Goal: Information Seeking & Learning: Learn about a topic

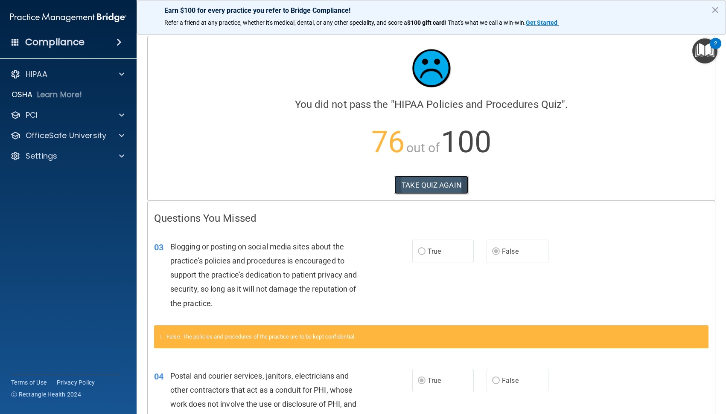
click at [444, 183] on button "TAKE QUIZ AGAIN" at bounding box center [431, 185] width 74 height 19
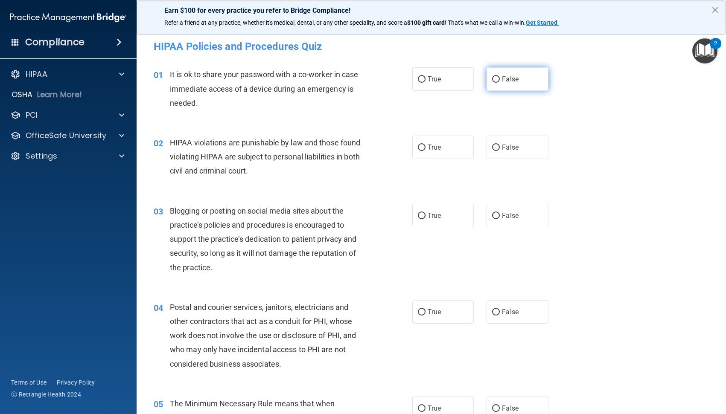
click at [502, 80] on span "False" at bounding box center [510, 79] width 17 height 8
click at [500, 80] on input "False" at bounding box center [496, 79] width 8 height 6
radio input "true"
click at [429, 149] on span "True" at bounding box center [434, 147] width 13 height 8
click at [425, 149] on input "True" at bounding box center [422, 148] width 8 height 6
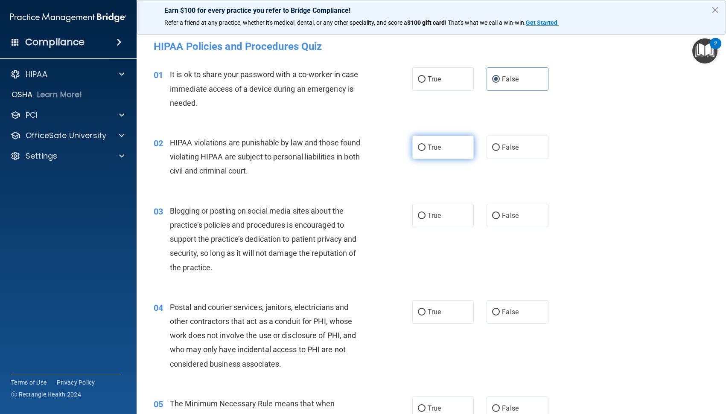
radio input "true"
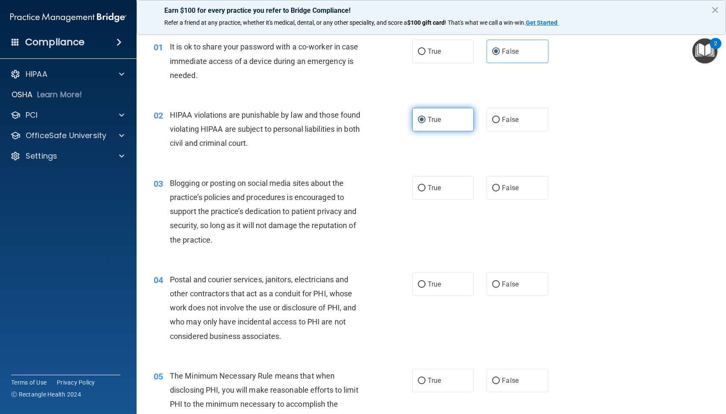
scroll to position [43, 0]
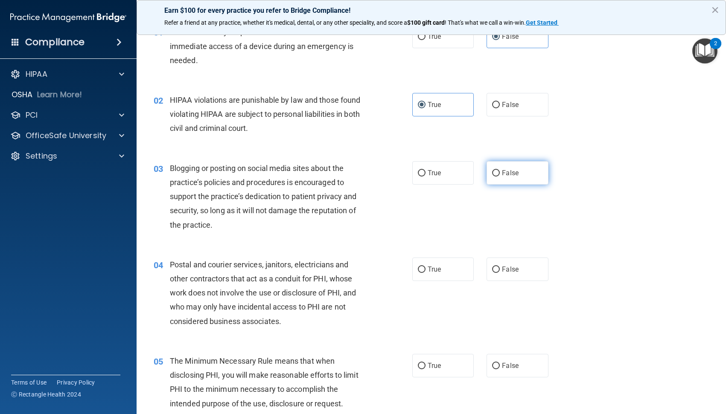
click at [488, 170] on label "False" at bounding box center [517, 172] width 62 height 23
click at [492, 170] on input "False" at bounding box center [496, 173] width 8 height 6
radio input "true"
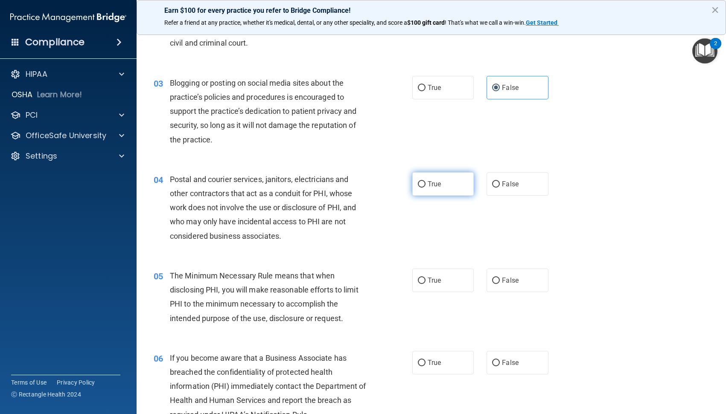
click at [436, 183] on span "True" at bounding box center [434, 184] width 13 height 8
click at [425, 183] on input "True" at bounding box center [422, 184] width 8 height 6
radio input "true"
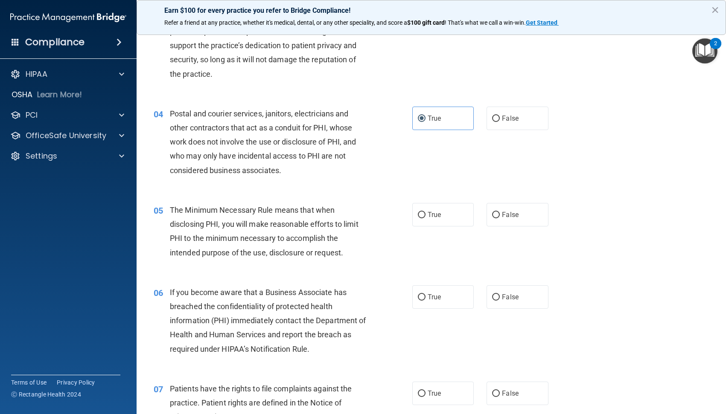
scroll to position [213, 0]
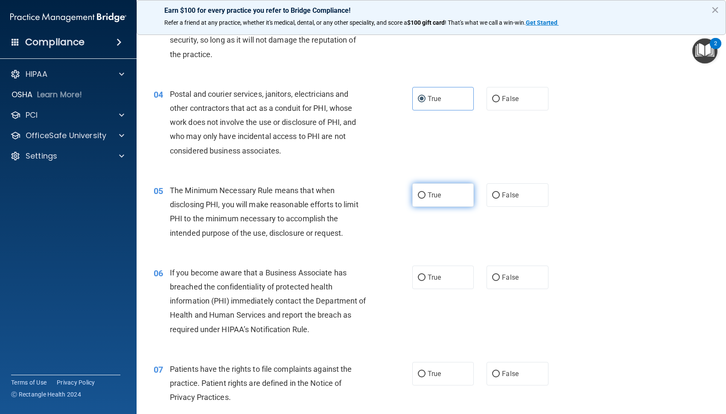
click at [428, 196] on span "True" at bounding box center [434, 195] width 13 height 8
click at [425, 196] on input "True" at bounding box center [422, 195] width 8 height 6
radio input "true"
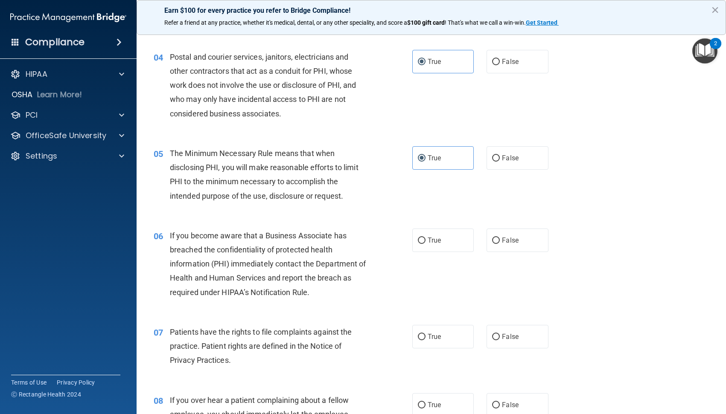
scroll to position [341, 0]
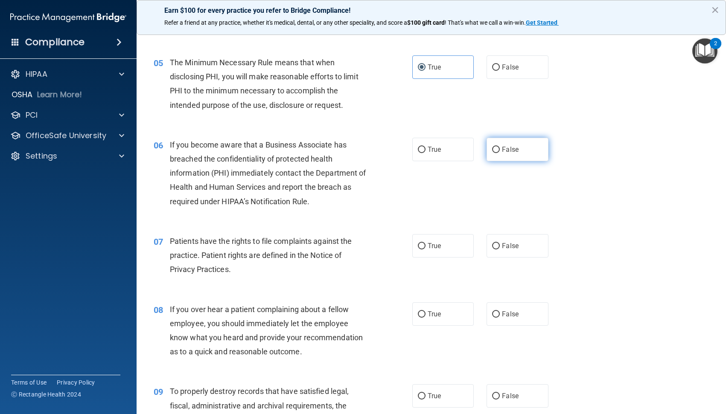
click at [498, 155] on label "False" at bounding box center [517, 149] width 62 height 23
click at [498, 153] on input "False" at bounding box center [496, 150] width 8 height 6
radio input "true"
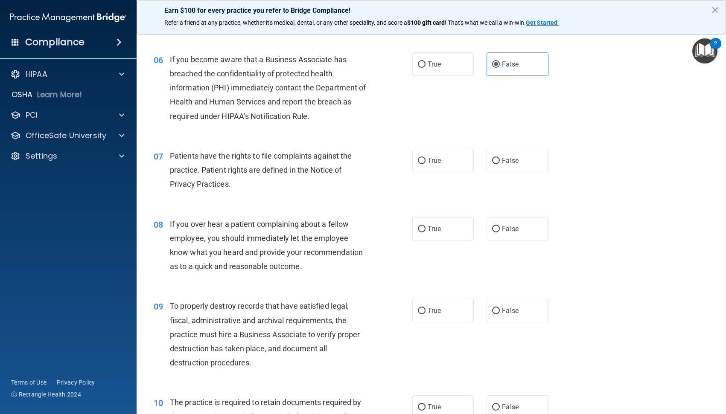
scroll to position [469, 0]
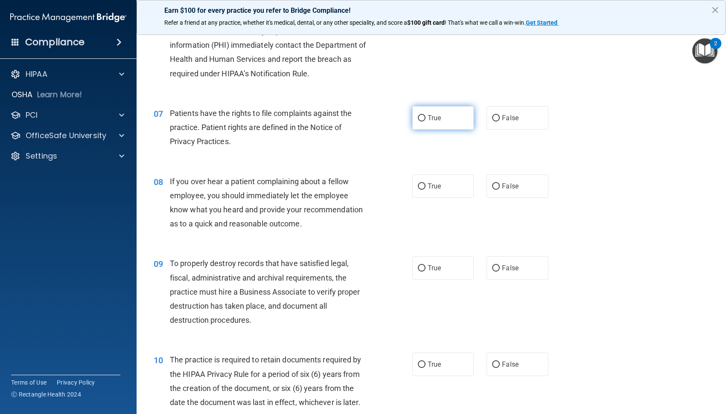
click at [437, 118] on span "True" at bounding box center [434, 118] width 13 height 8
click at [425, 118] on input "True" at bounding box center [422, 118] width 8 height 6
radio input "true"
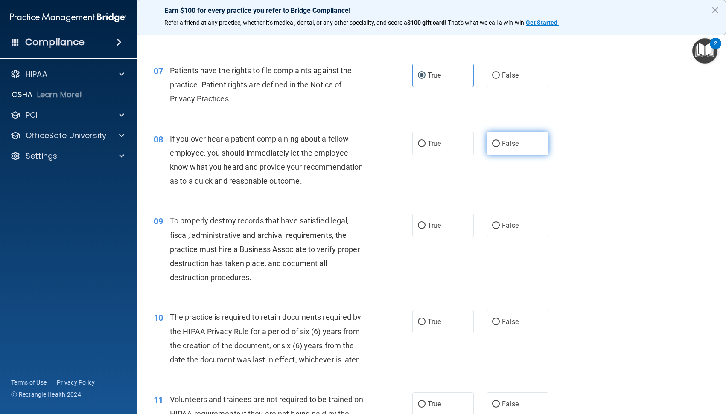
click at [492, 142] on input "False" at bounding box center [496, 144] width 8 height 6
radio input "true"
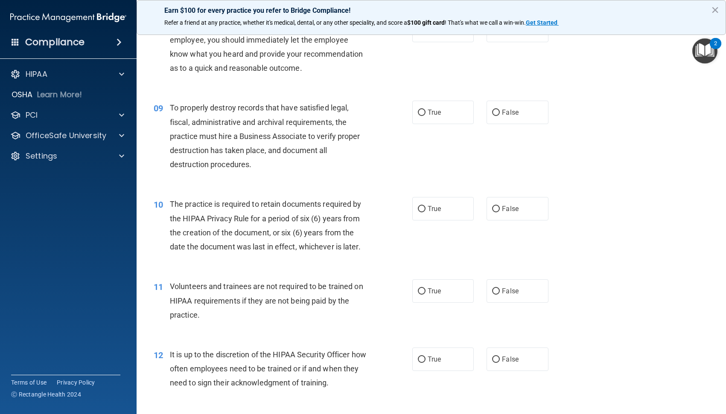
scroll to position [640, 0]
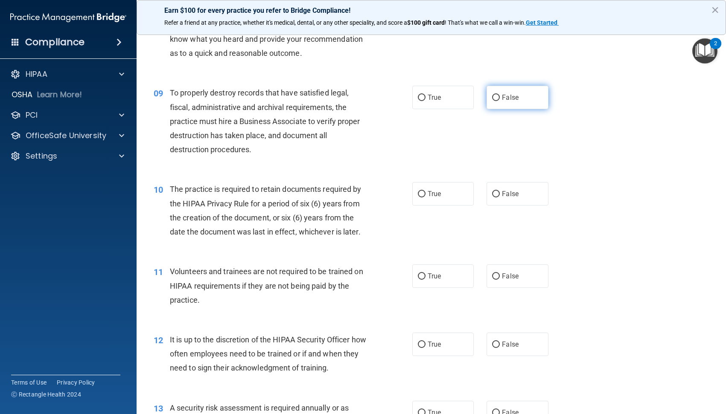
click at [527, 96] on label "False" at bounding box center [517, 97] width 62 height 23
click at [500, 96] on input "False" at bounding box center [496, 98] width 8 height 6
radio input "true"
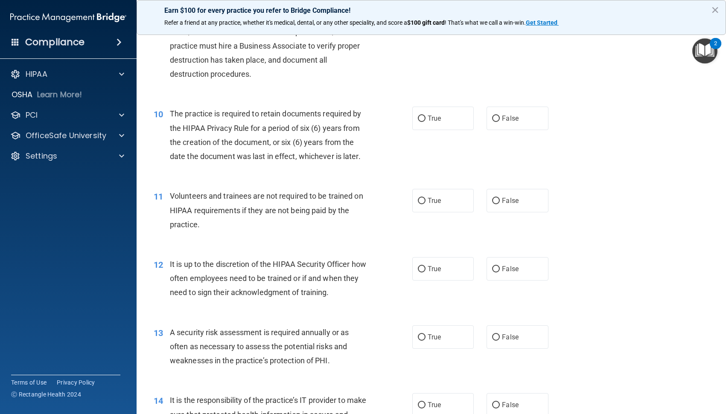
scroll to position [725, 0]
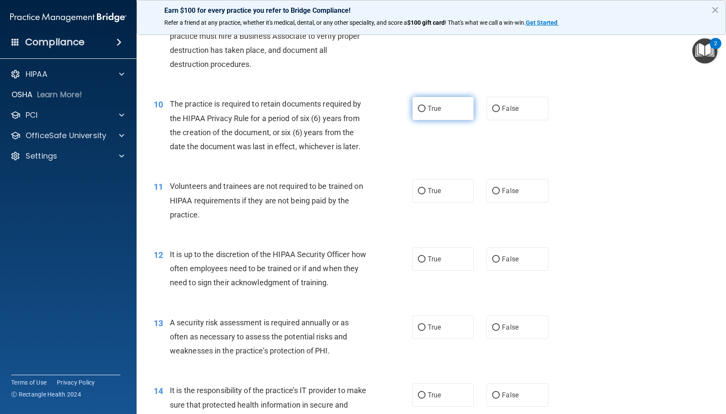
click at [433, 111] on span "True" at bounding box center [434, 109] width 13 height 8
click at [425, 111] on input "True" at bounding box center [422, 109] width 8 height 6
radio input "true"
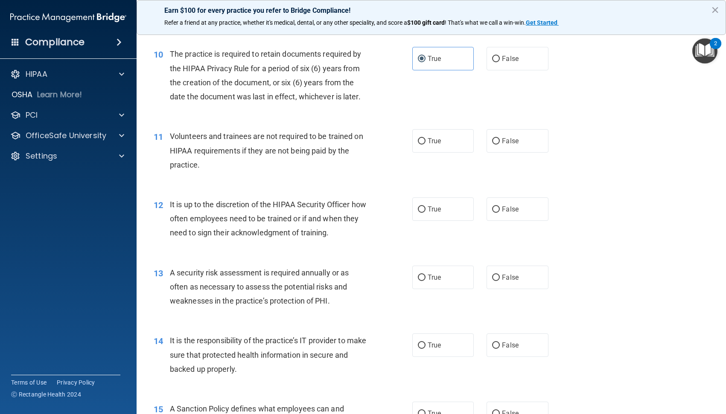
scroll to position [811, 0]
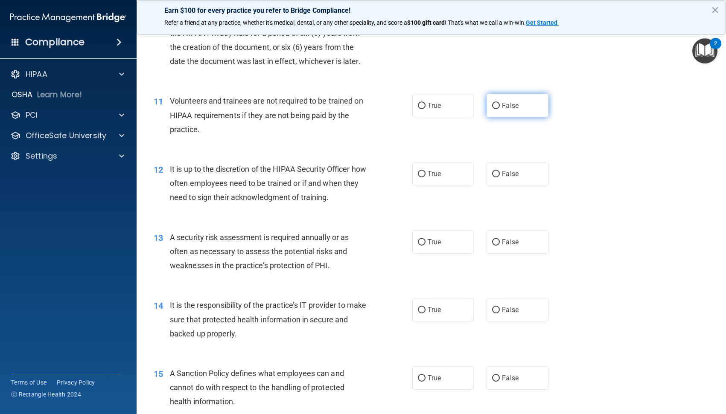
click at [511, 103] on span "False" at bounding box center [510, 106] width 17 height 8
click at [500, 103] on input "False" at bounding box center [496, 106] width 8 height 6
radio input "true"
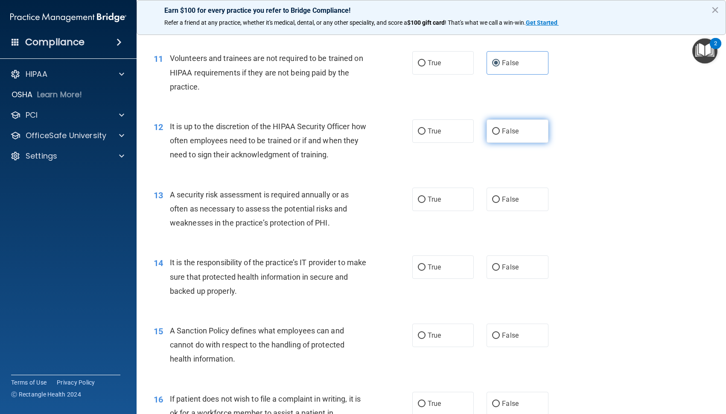
click at [504, 130] on span "False" at bounding box center [510, 131] width 17 height 8
click at [500, 130] on input "False" at bounding box center [496, 131] width 8 height 6
radio input "true"
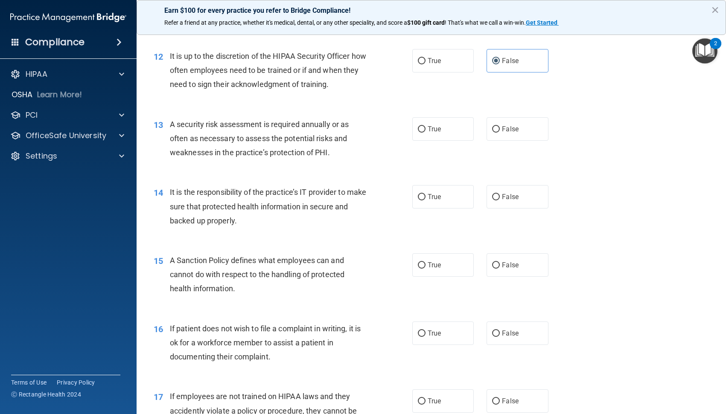
scroll to position [939, 0]
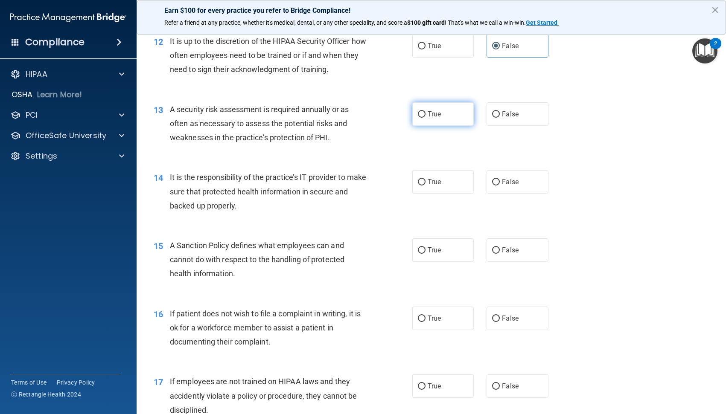
click at [428, 117] on span "True" at bounding box center [434, 114] width 13 height 8
click at [425, 117] on input "True" at bounding box center [422, 114] width 8 height 6
radio input "true"
click at [493, 179] on input "False" at bounding box center [496, 182] width 8 height 6
radio input "true"
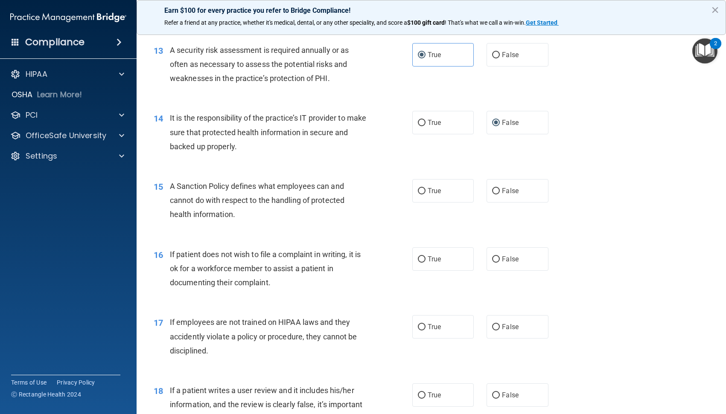
scroll to position [1024, 0]
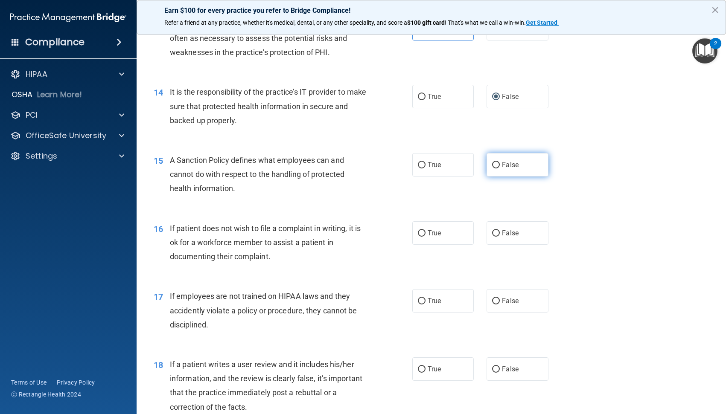
click at [497, 171] on label "False" at bounding box center [517, 164] width 62 height 23
click at [497, 169] on input "False" at bounding box center [496, 165] width 8 height 6
radio input "true"
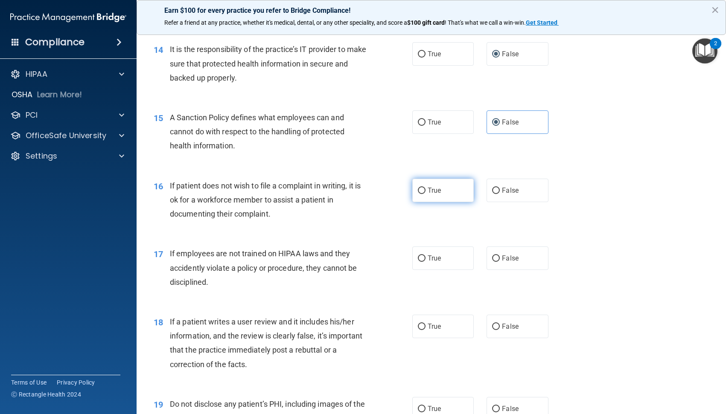
click at [429, 196] on label "True" at bounding box center [443, 190] width 62 height 23
click at [425, 194] on input "True" at bounding box center [422, 191] width 8 height 6
radio input "true"
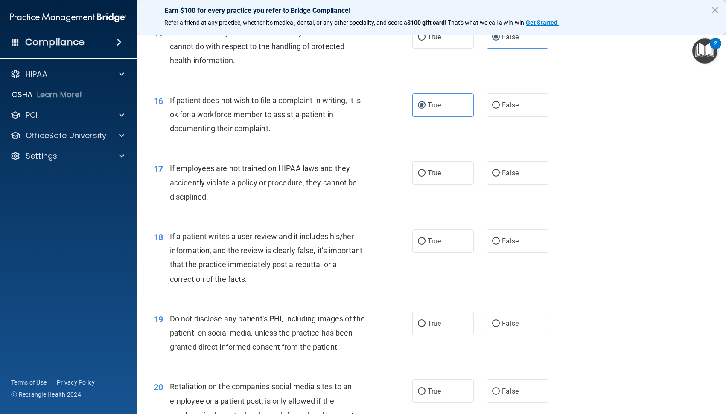
scroll to position [1195, 0]
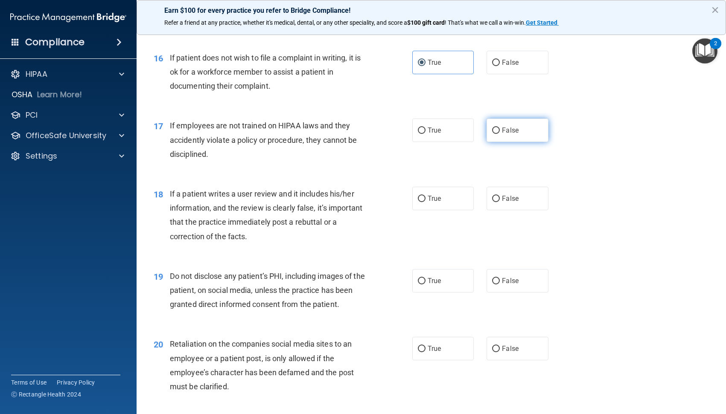
click at [491, 135] on label "False" at bounding box center [517, 130] width 62 height 23
click at [492, 134] on input "False" at bounding box center [496, 131] width 8 height 6
radio input "true"
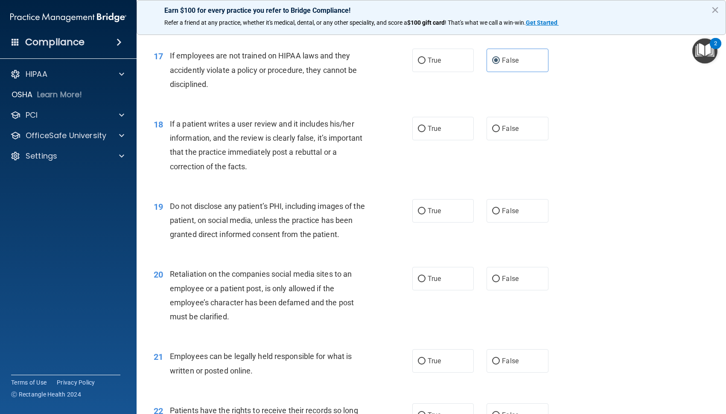
scroll to position [1280, 0]
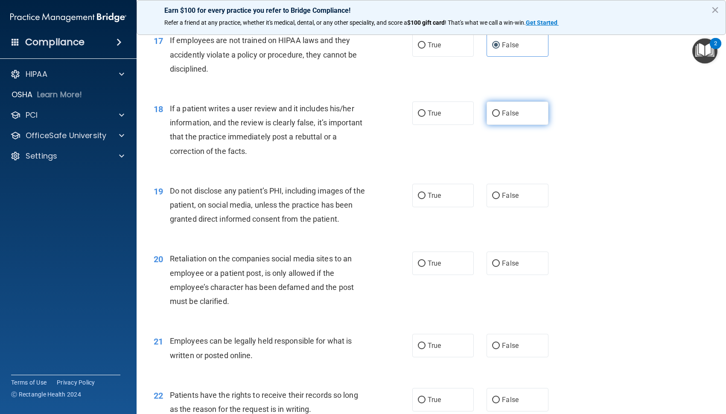
click at [492, 111] on input "False" at bounding box center [496, 114] width 8 height 6
radio input "true"
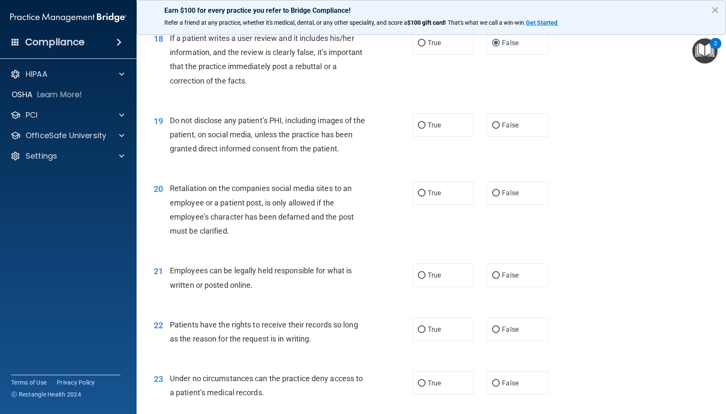
scroll to position [1366, 0]
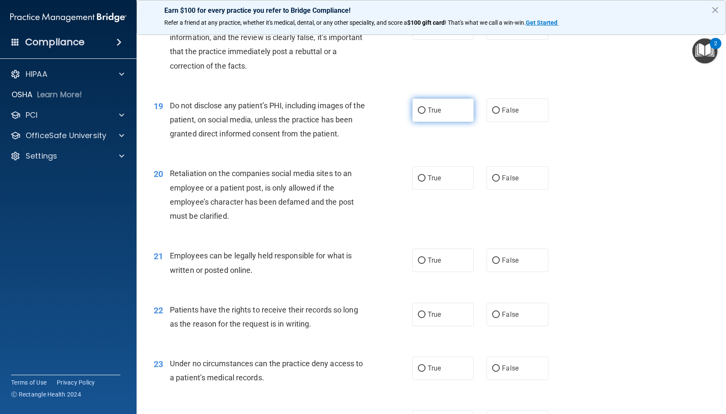
click at [428, 108] on span "True" at bounding box center [434, 110] width 13 height 8
click at [425, 108] on input "True" at bounding box center [422, 111] width 8 height 6
radio input "true"
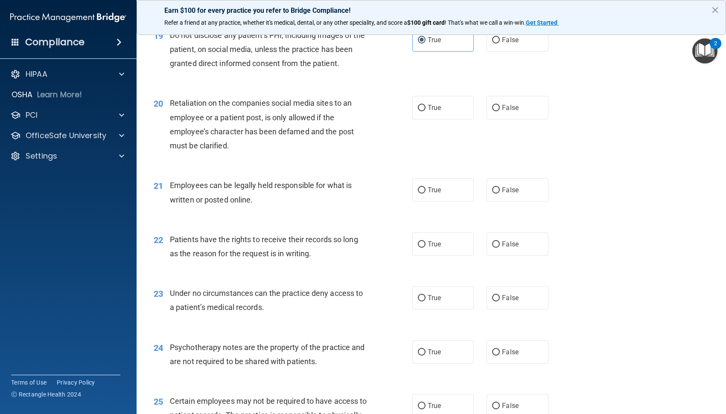
scroll to position [1451, 0]
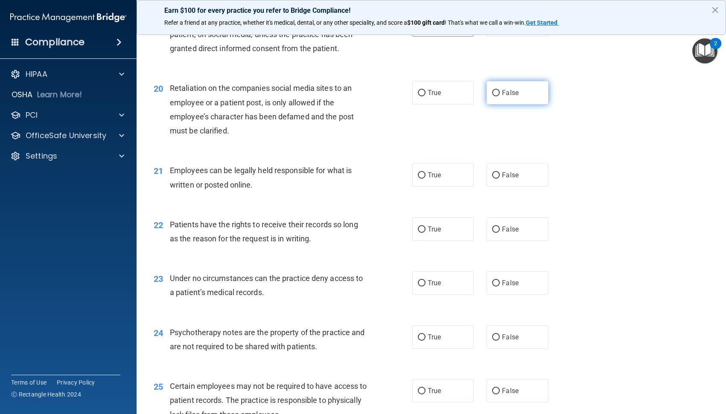
click at [512, 94] on span "False" at bounding box center [510, 93] width 17 height 8
click at [500, 94] on input "False" at bounding box center [496, 93] width 8 height 6
radio input "true"
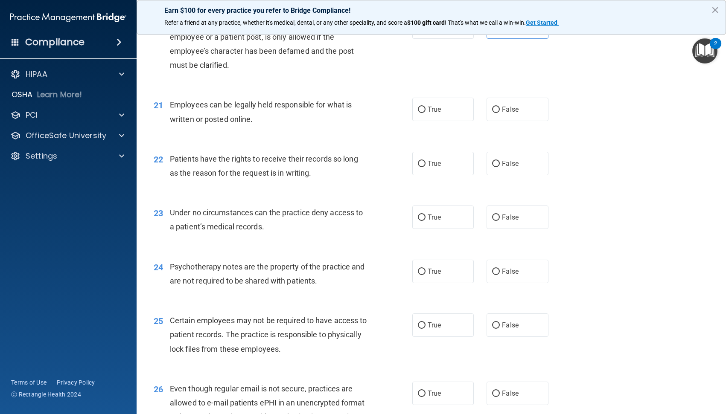
scroll to position [1536, 0]
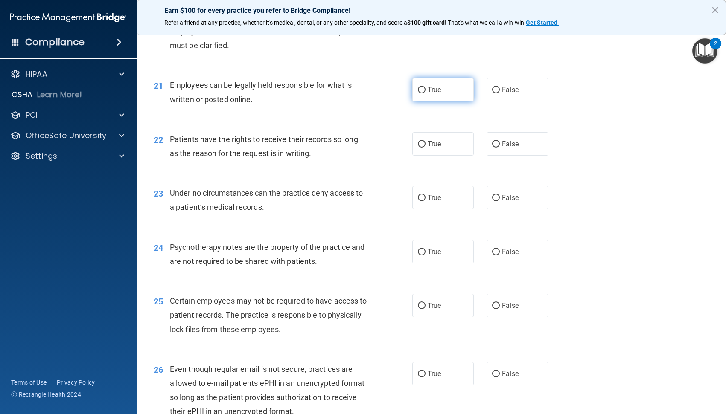
click at [431, 94] on label "True" at bounding box center [443, 89] width 62 height 23
click at [425, 93] on input "True" at bounding box center [422, 90] width 8 height 6
radio input "true"
click at [502, 146] on span "False" at bounding box center [510, 144] width 17 height 8
click at [498, 146] on input "False" at bounding box center [496, 144] width 8 height 6
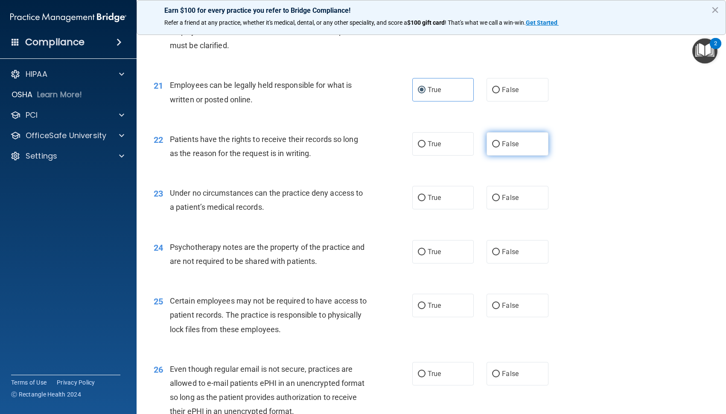
radio input "true"
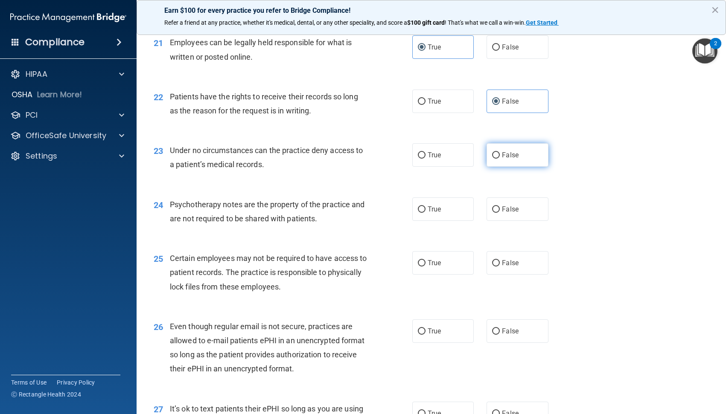
click at [511, 152] on span "False" at bounding box center [510, 155] width 17 height 8
click at [500, 152] on input "False" at bounding box center [496, 155] width 8 height 6
radio input "true"
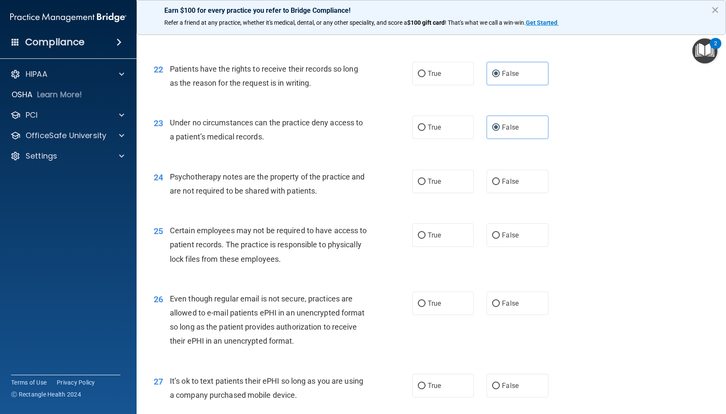
scroll to position [1622, 0]
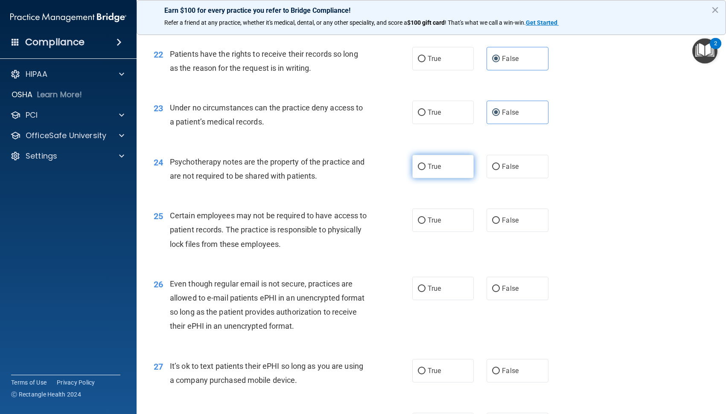
click at [441, 162] on label "True" at bounding box center [443, 166] width 62 height 23
click at [425, 164] on input "True" at bounding box center [422, 167] width 8 height 6
radio input "true"
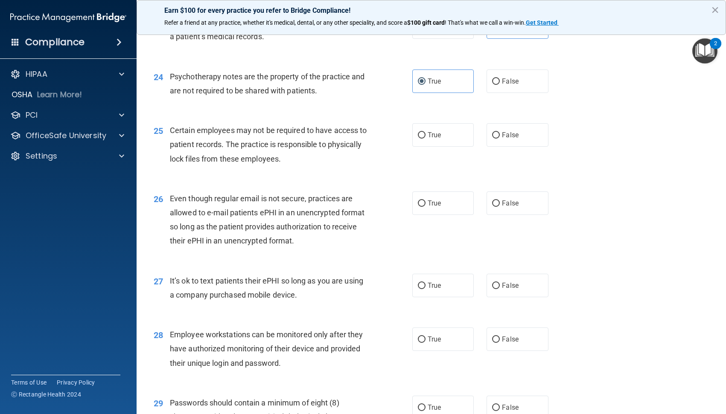
scroll to position [1750, 0]
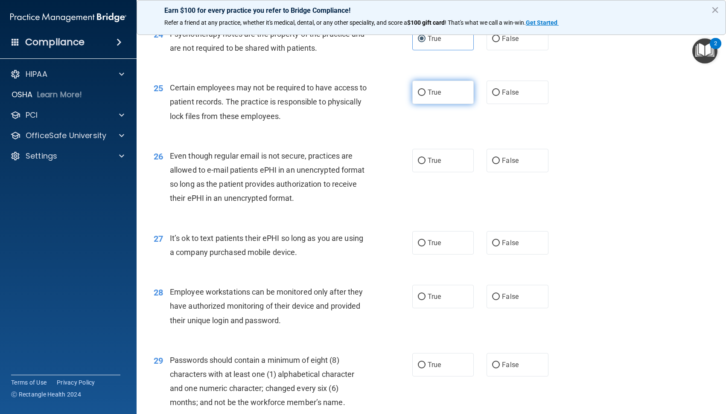
click at [434, 94] on span "True" at bounding box center [434, 92] width 13 height 8
click at [425, 94] on input "True" at bounding box center [422, 93] width 8 height 6
radio input "true"
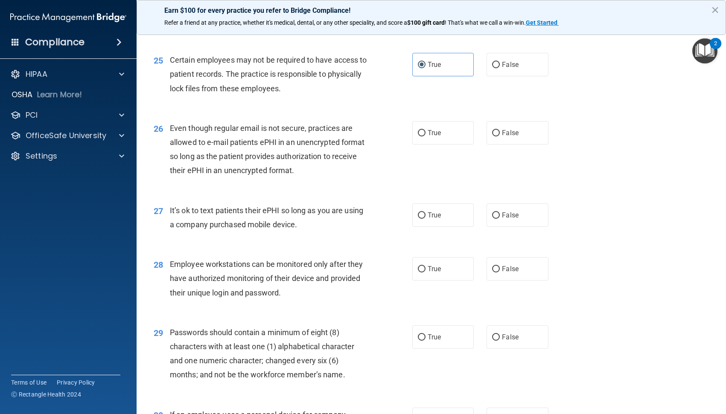
scroll to position [1792, 0]
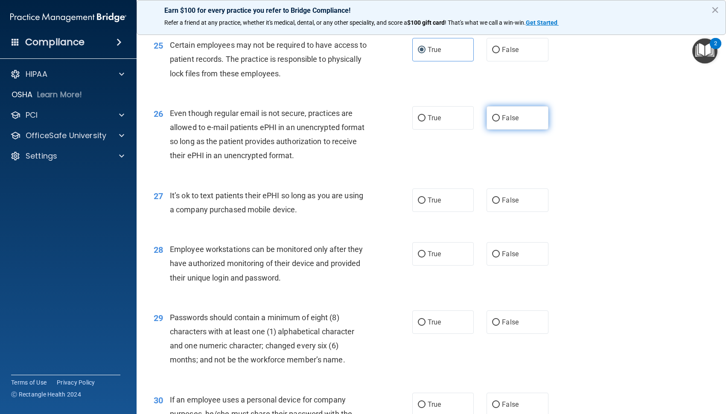
click at [523, 117] on label "False" at bounding box center [517, 117] width 62 height 23
click at [500, 117] on input "False" at bounding box center [496, 118] width 8 height 6
radio input "true"
click at [407, 119] on div "26 Even though regular email is not secure, practices are allowed to e-mail pat…" at bounding box center [283, 136] width 284 height 61
click at [425, 113] on label "True" at bounding box center [443, 117] width 62 height 23
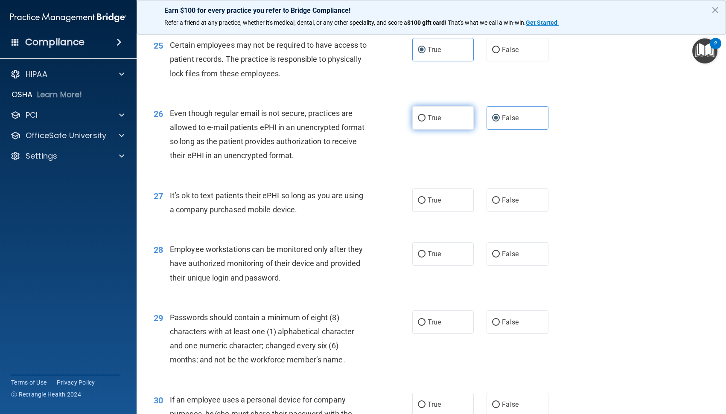
click at [425, 115] on input "True" at bounding box center [422, 118] width 8 height 6
radio input "true"
radio input "false"
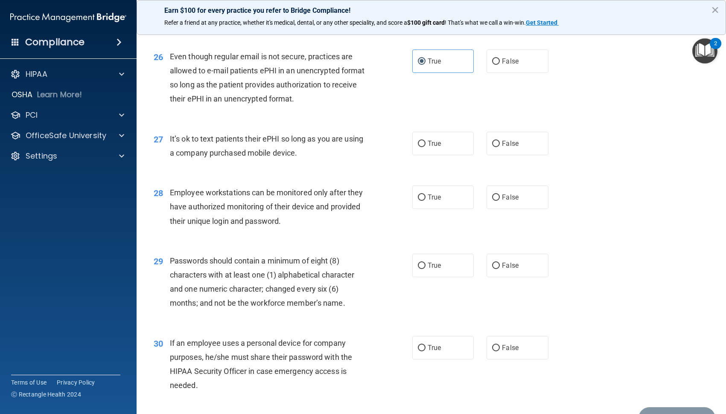
scroll to position [1878, 0]
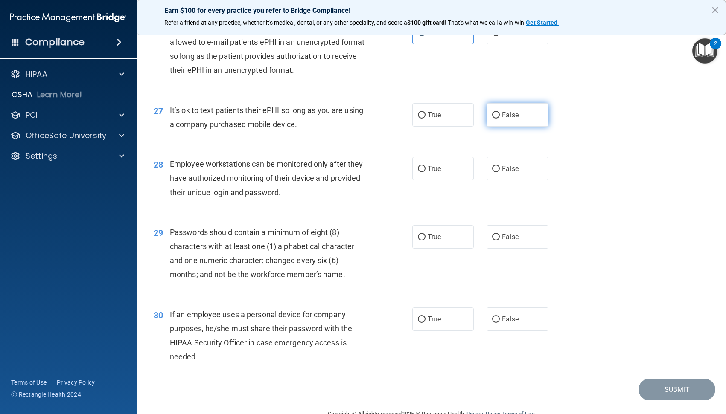
click at [504, 111] on span "False" at bounding box center [510, 115] width 17 height 8
click at [500, 112] on input "False" at bounding box center [496, 115] width 8 height 6
radio input "true"
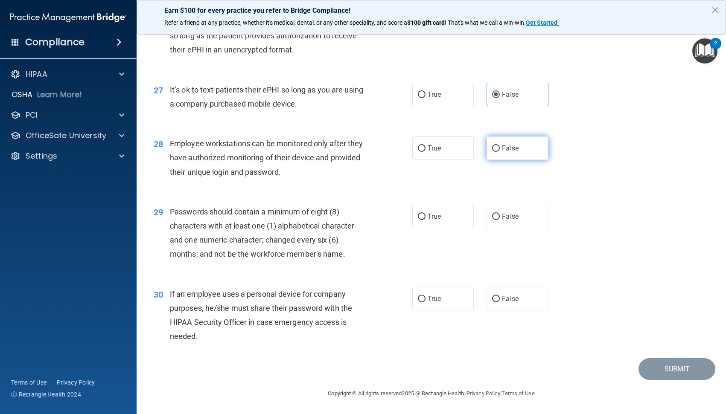
click at [514, 151] on span "False" at bounding box center [510, 148] width 17 height 8
click at [500, 151] on input "False" at bounding box center [496, 149] width 8 height 6
radio input "true"
click at [440, 222] on label "True" at bounding box center [443, 216] width 62 height 23
click at [425, 220] on input "True" at bounding box center [422, 217] width 8 height 6
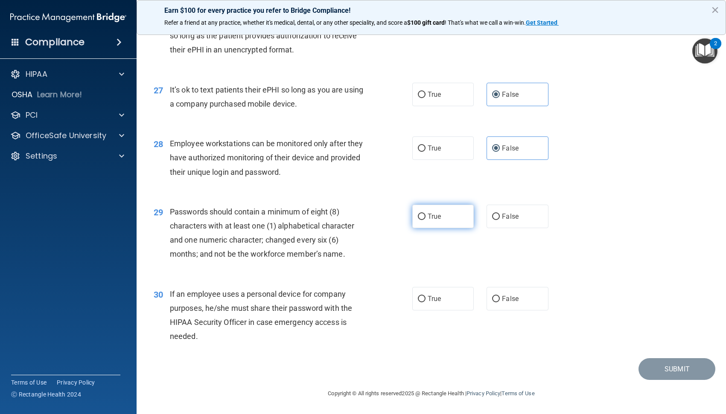
radio input "true"
click at [506, 303] on label "False" at bounding box center [517, 298] width 62 height 23
click at [500, 303] on input "False" at bounding box center [496, 299] width 8 height 6
radio input "true"
click at [666, 370] on button "Submit" at bounding box center [676, 369] width 77 height 22
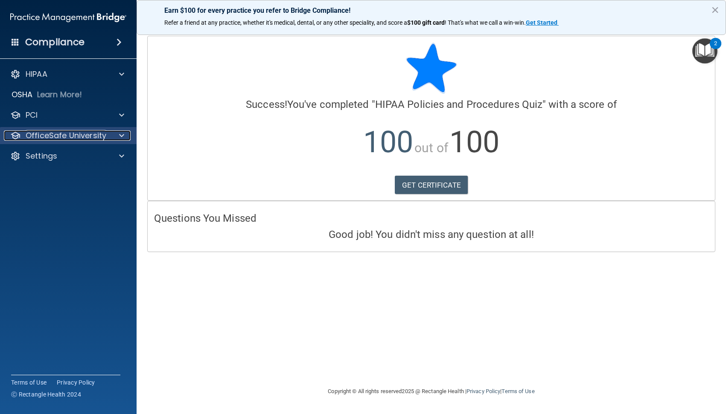
click at [93, 135] on p "OfficeSafe University" at bounding box center [66, 136] width 81 height 10
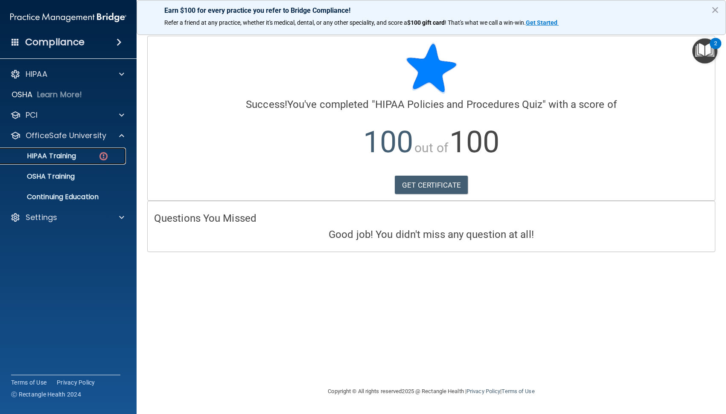
click at [74, 159] on p "HIPAA Training" at bounding box center [41, 156] width 70 height 9
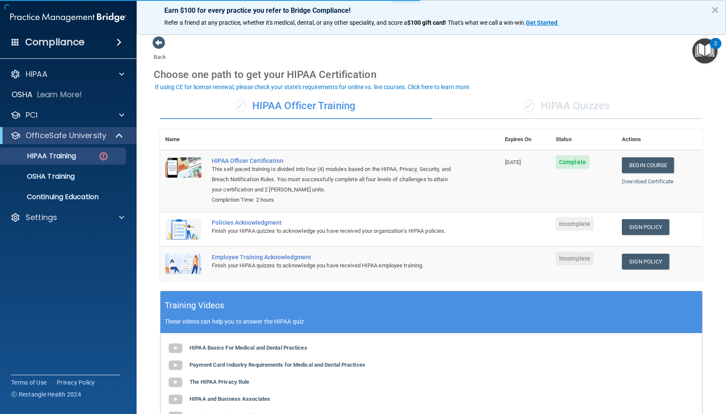
click at [562, 105] on div "✓ HIPAA Quizzes" at bounding box center [566, 106] width 271 height 26
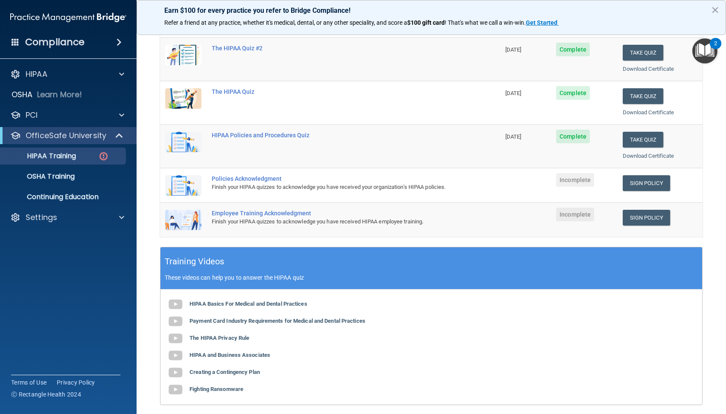
scroll to position [128, 0]
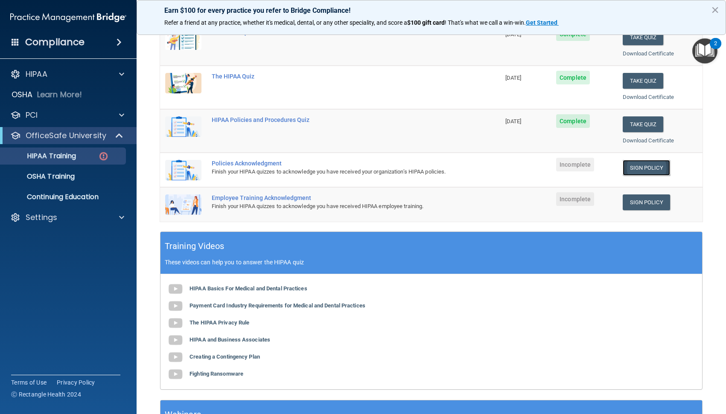
click at [643, 167] on link "Sign Policy" at bounding box center [646, 168] width 47 height 16
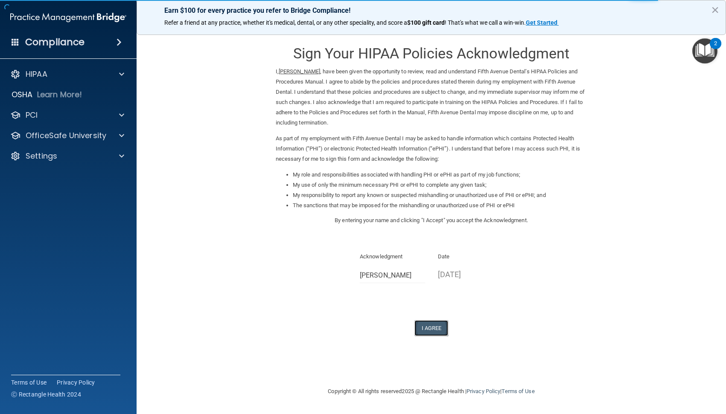
click at [434, 329] on button "I Agree" at bounding box center [431, 328] width 34 height 16
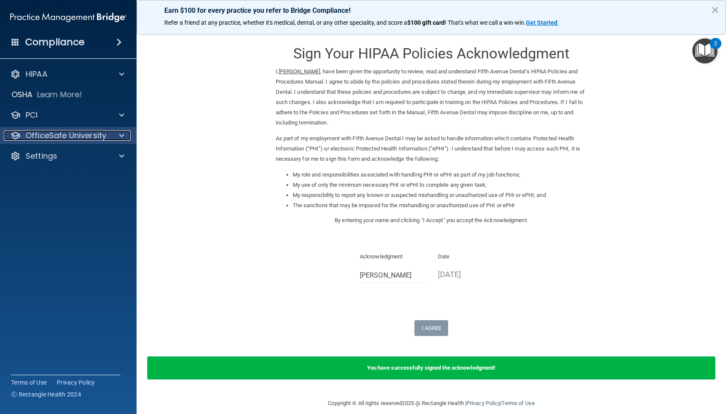
click at [93, 137] on p "OfficeSafe University" at bounding box center [66, 136] width 81 height 10
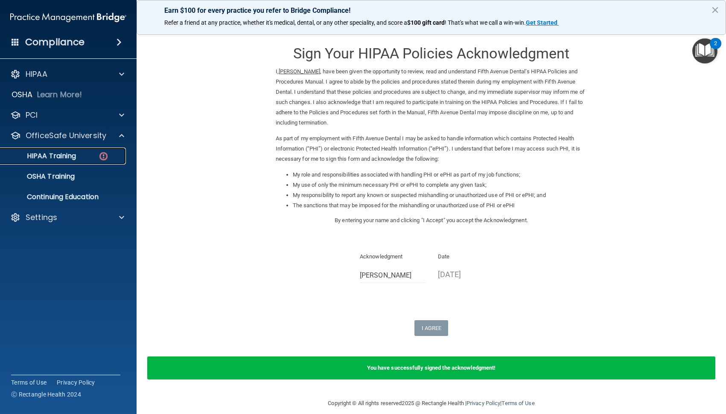
click at [88, 157] on div "HIPAA Training" at bounding box center [64, 156] width 117 height 9
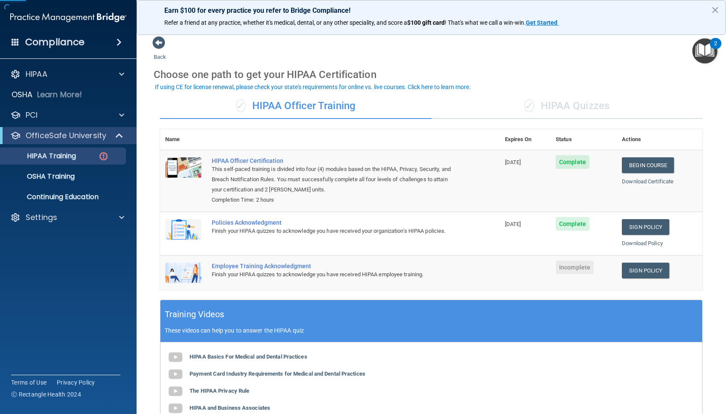
click at [571, 106] on div "✓ HIPAA Quizzes" at bounding box center [566, 106] width 271 height 26
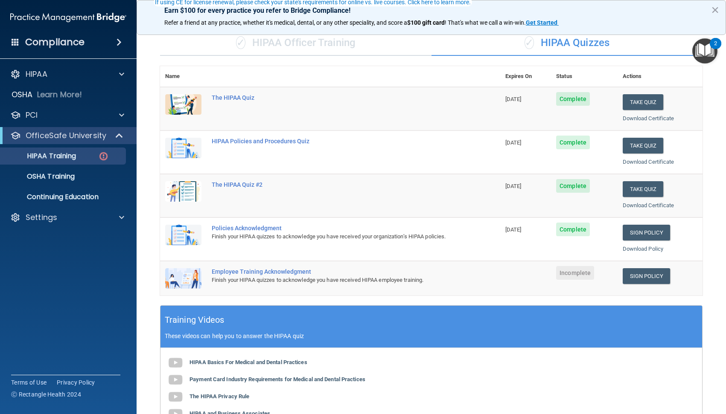
scroll to position [85, 0]
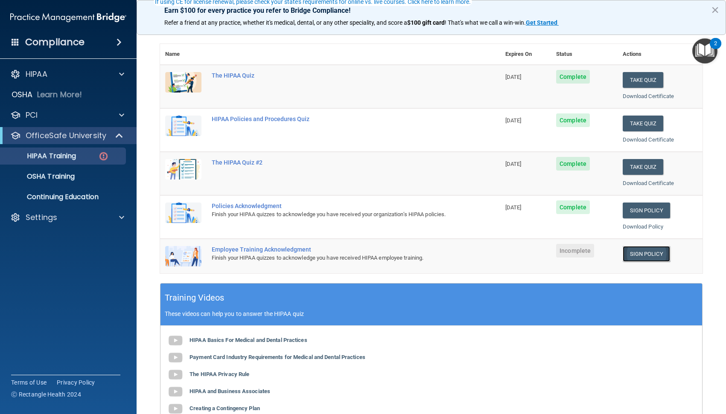
click at [627, 252] on link "Sign Policy" at bounding box center [646, 254] width 47 height 16
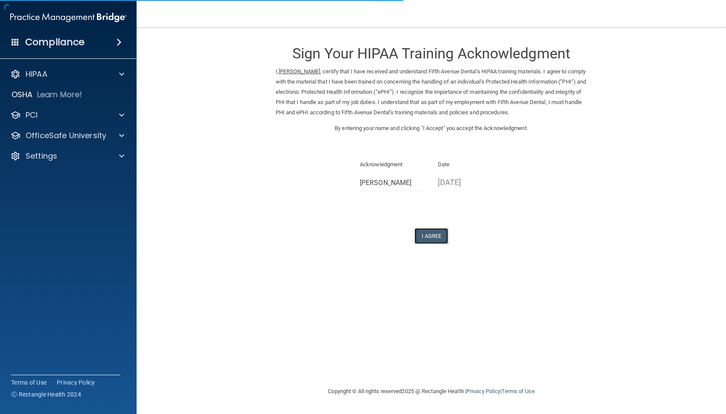
click at [431, 236] on button "I Agree" at bounding box center [431, 236] width 34 height 16
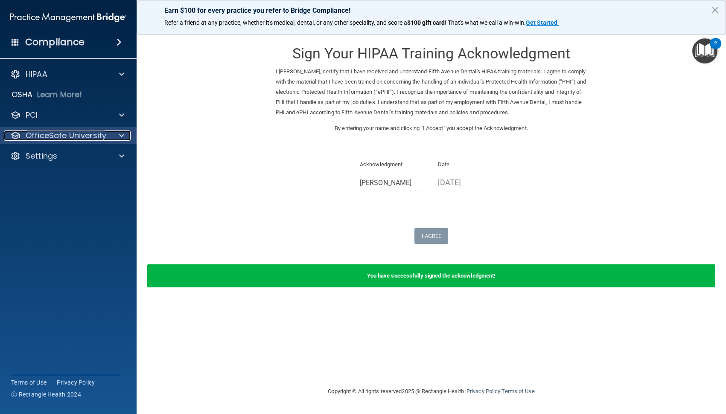
click at [77, 131] on p "OfficeSafe University" at bounding box center [66, 136] width 81 height 10
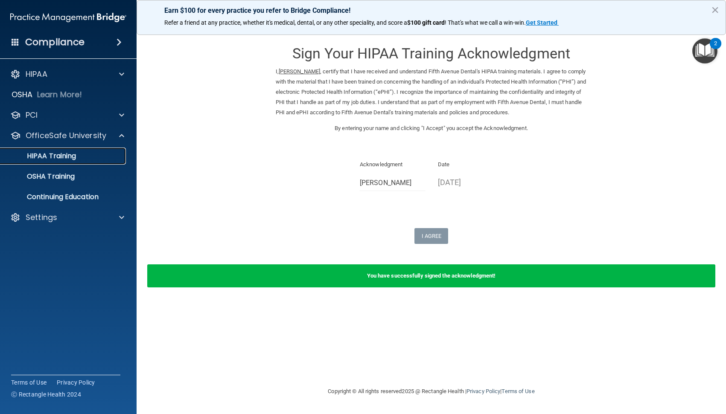
click at [108, 157] on div "HIPAA Training" at bounding box center [64, 156] width 117 height 9
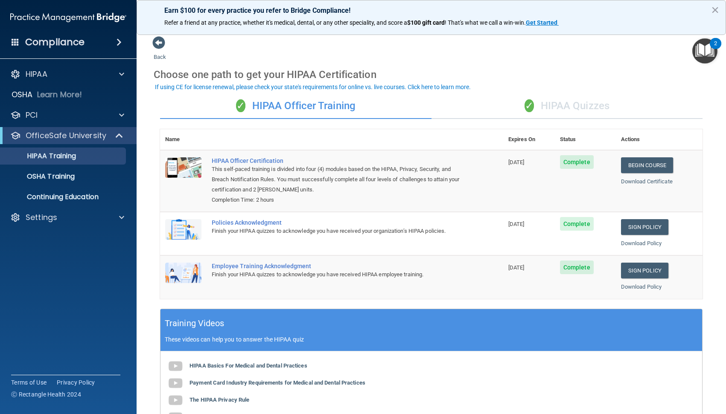
click at [538, 109] on div "✓ HIPAA Quizzes" at bounding box center [566, 106] width 271 height 26
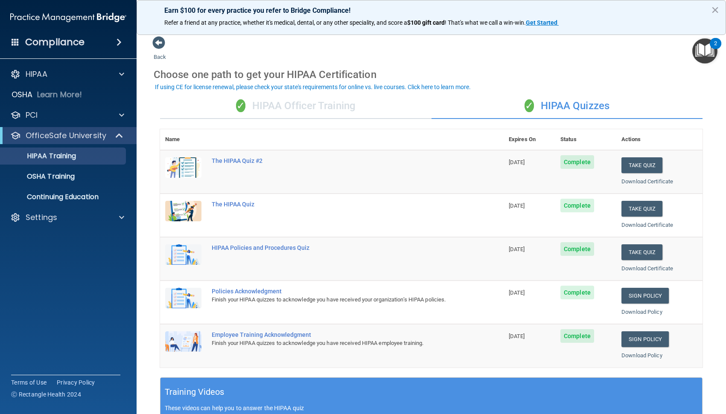
click at [318, 106] on div "✓ HIPAA Officer Training" at bounding box center [295, 106] width 271 height 26
